Goal: Navigation & Orientation: Find specific page/section

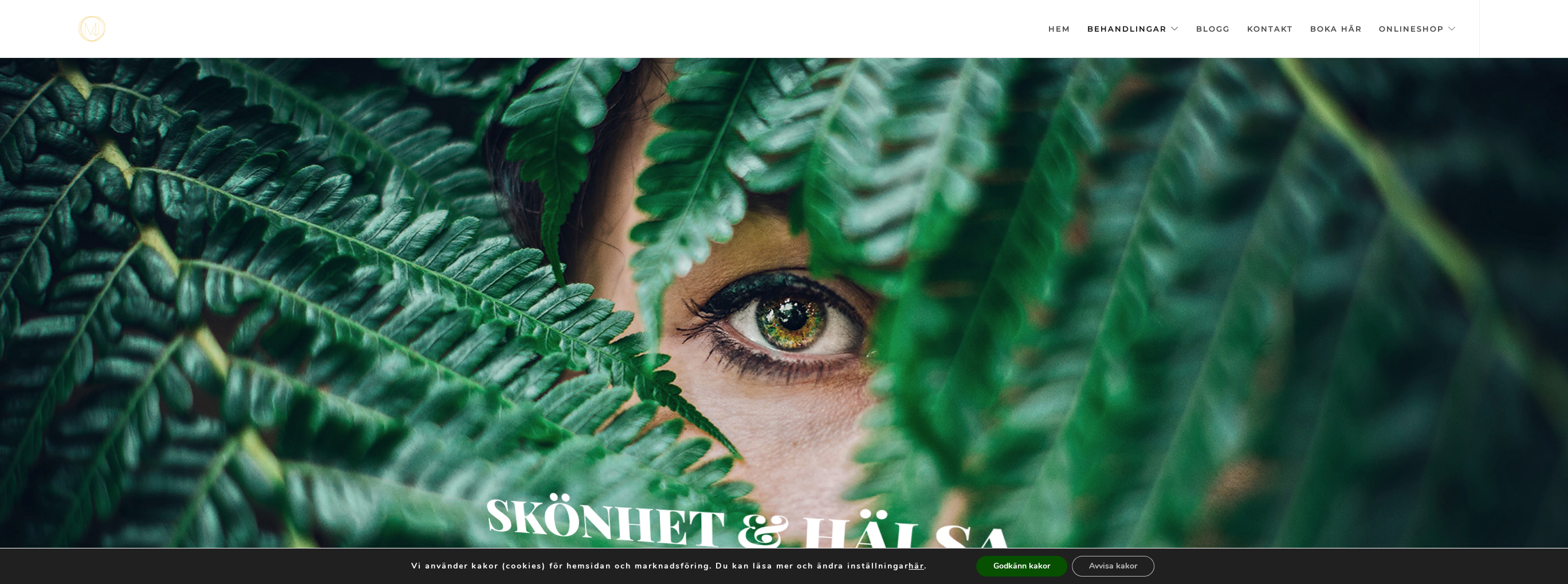
click at [1141, 30] on link "Behandlingar" at bounding box center [1133, 29] width 92 height 57
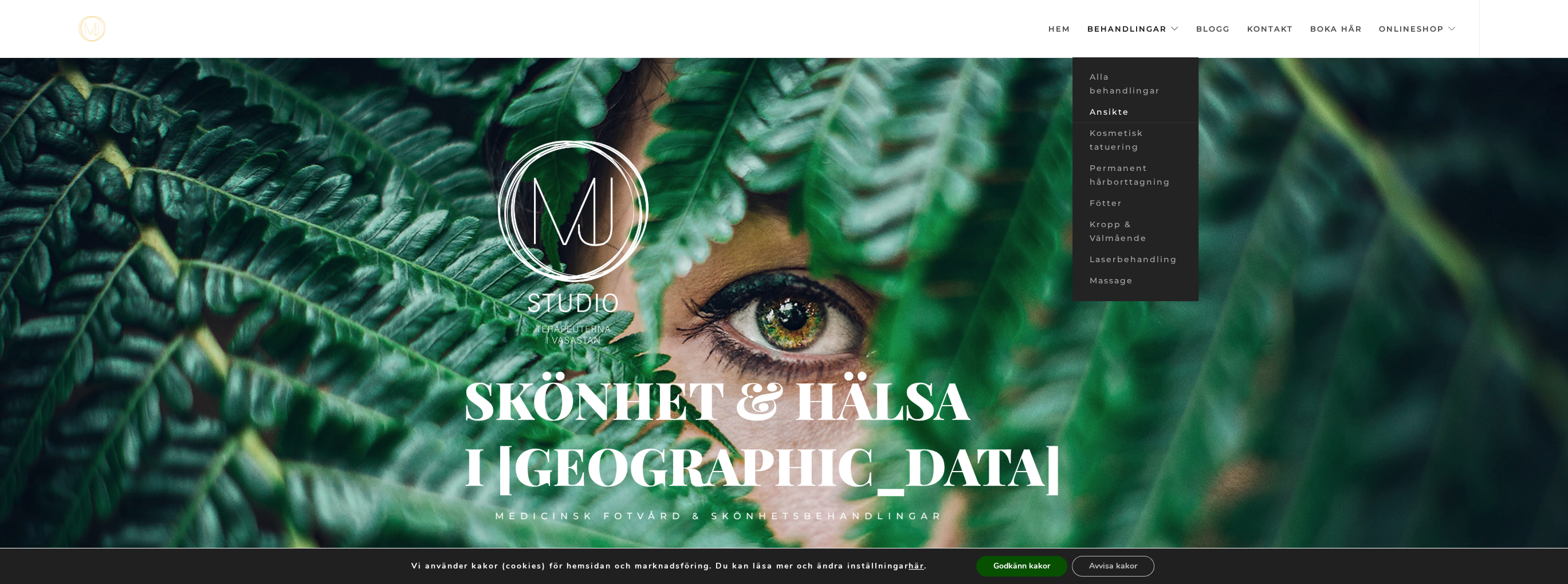
click at [1119, 109] on link "Ansikte" at bounding box center [1135, 112] width 126 height 21
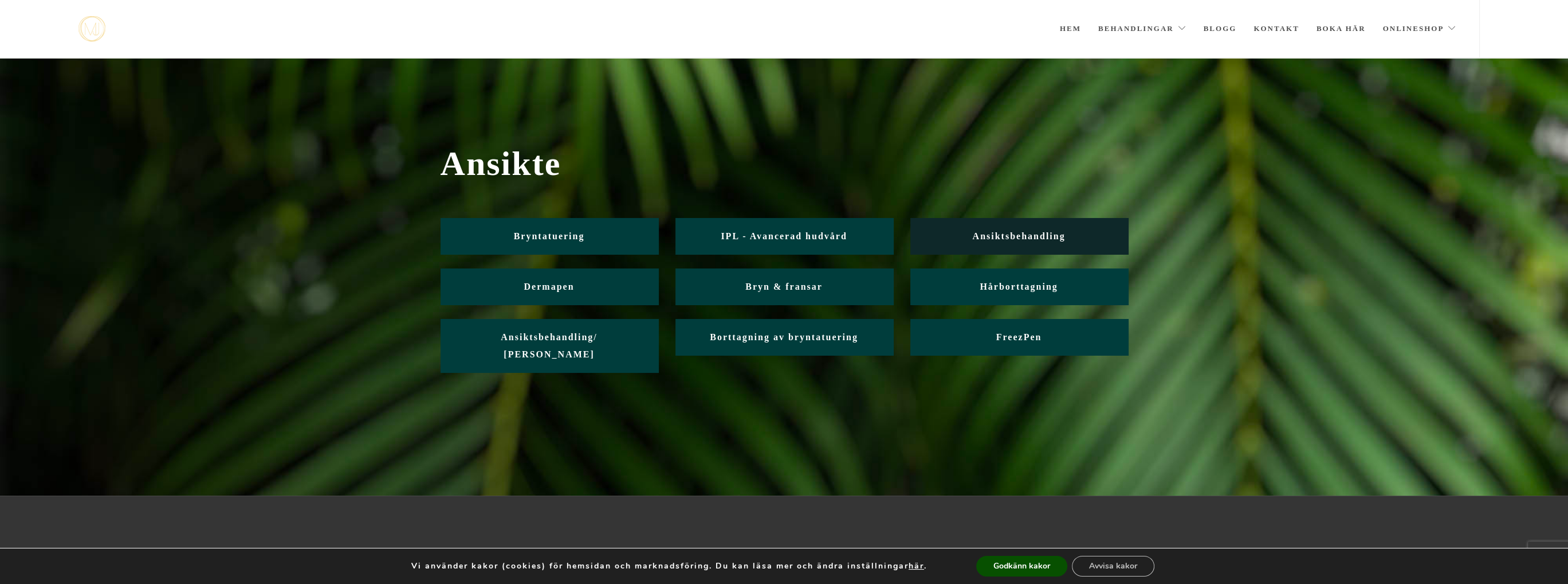
click at [1006, 229] on link "Ansiktsbehandling" at bounding box center [1020, 235] width 218 height 36
